Goal: Entertainment & Leisure: Consume media (video, audio)

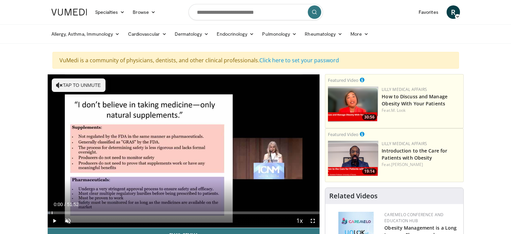
drag, startPoint x: 126, startPoint y: 208, endPoint x: 43, endPoint y: 213, distance: 83.5
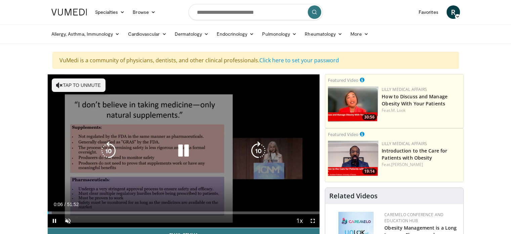
click at [59, 79] on button "Tap to unmute" at bounding box center [79, 84] width 54 height 13
click at [70, 85] on div "10 seconds Tap to unmute" at bounding box center [184, 150] width 272 height 153
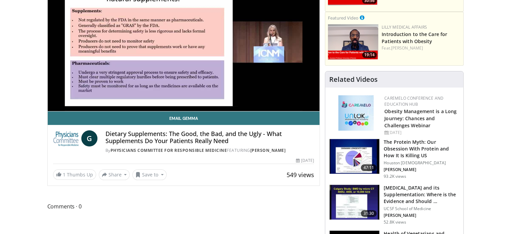
scroll to position [67, 0]
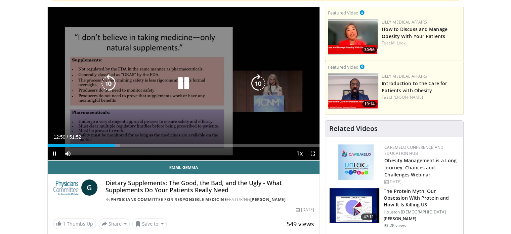
click at [180, 85] on icon "Video Player" at bounding box center [183, 83] width 19 height 19
click at [190, 82] on icon "Video Player" at bounding box center [183, 83] width 19 height 19
click at [183, 82] on icon "Video Player" at bounding box center [183, 83] width 19 height 19
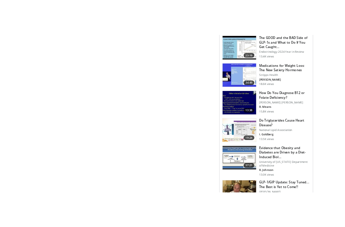
scroll to position [471, 0]
